Goal: Find contact information: Find contact information

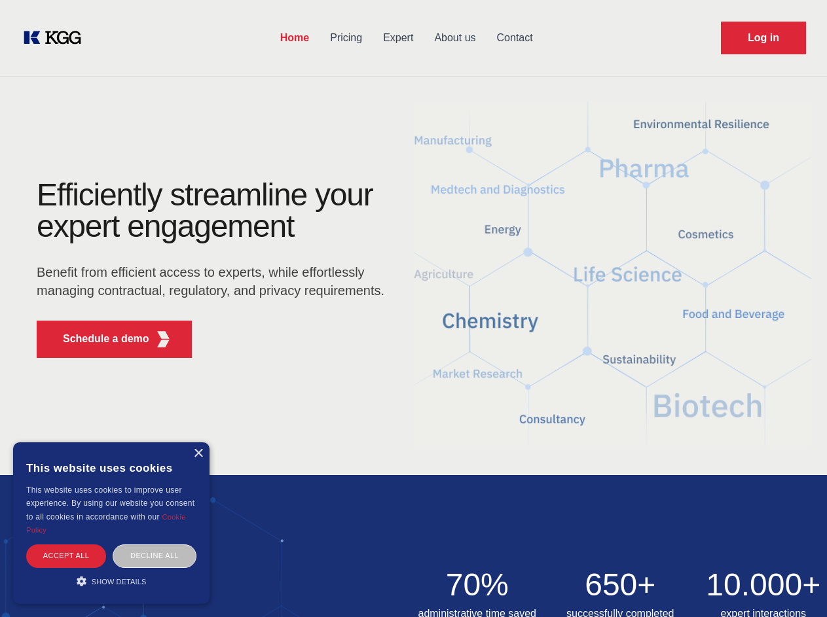
click at [413, 308] on div "Efficiently streamline your expert engagement Benefit from efficient access to …" at bounding box center [215, 273] width 398 height 189
click at [98, 339] on p "Schedule a demo" at bounding box center [106, 339] width 86 height 16
click at [198, 454] on div "× This website uses cookies This website uses cookies to improve user experienc…" at bounding box center [111, 523] width 196 height 162
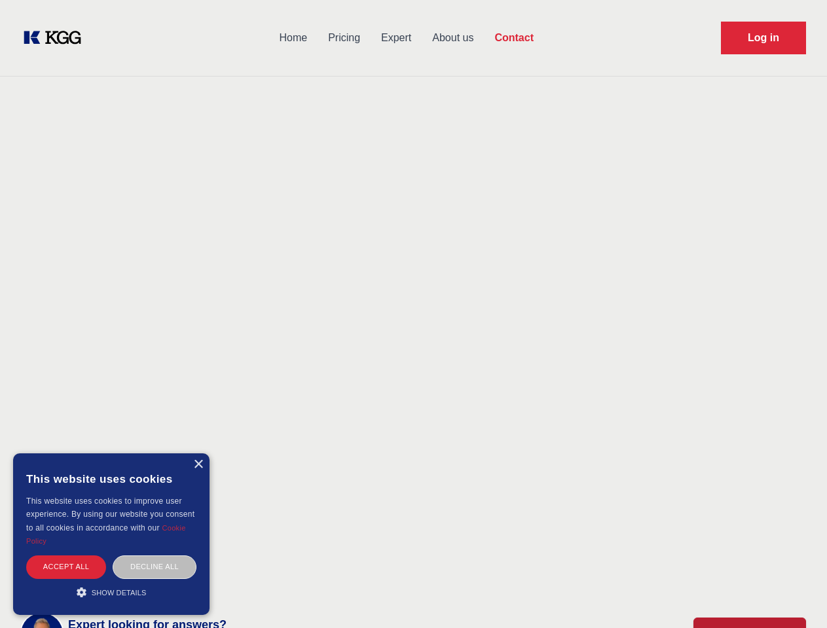
click at [66, 556] on div "Accept all" at bounding box center [66, 567] width 80 height 23
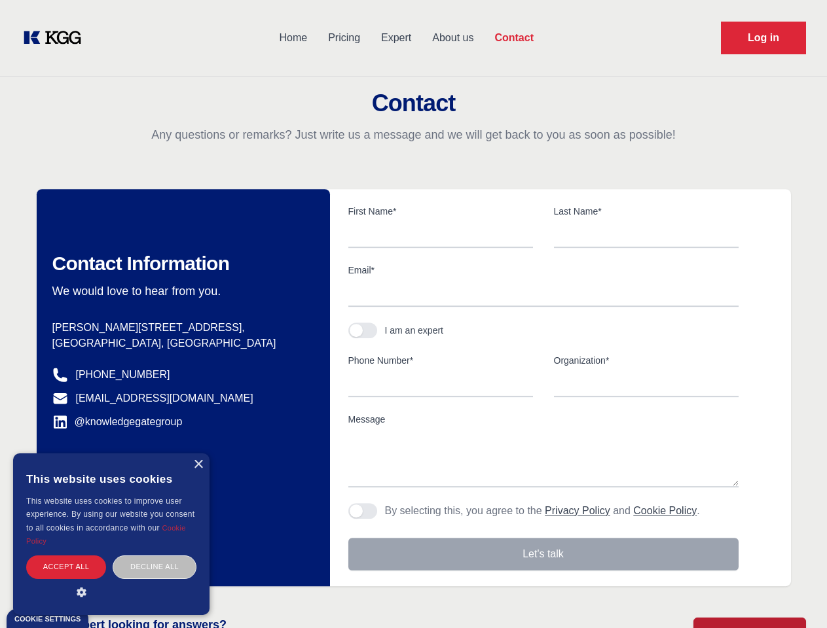
click at [154, 556] on div "Decline all" at bounding box center [155, 567] width 84 height 23
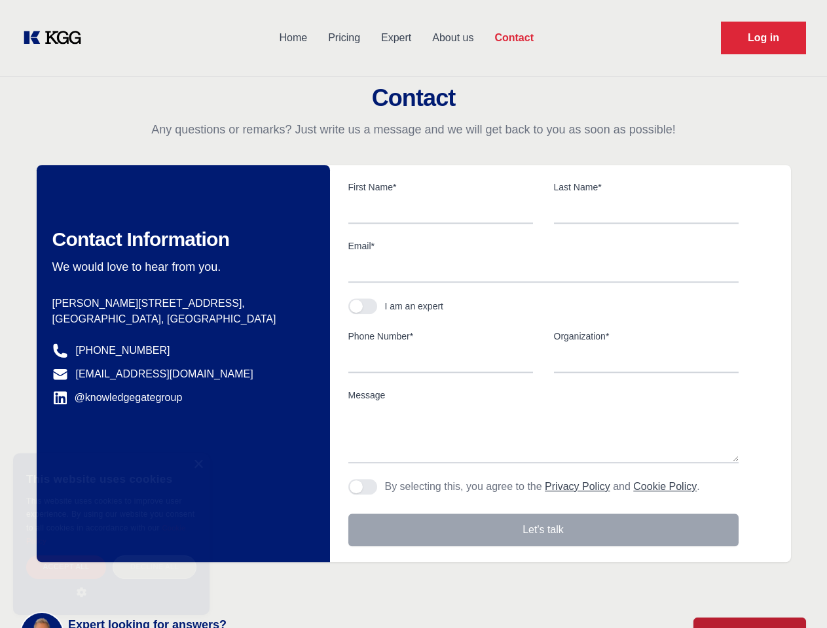
click at [111, 581] on main "Contact Any questions or remarks? Just write us a message and we will get back …" at bounding box center [413, 340] width 827 height 681
